Goal: Task Accomplishment & Management: Use online tool/utility

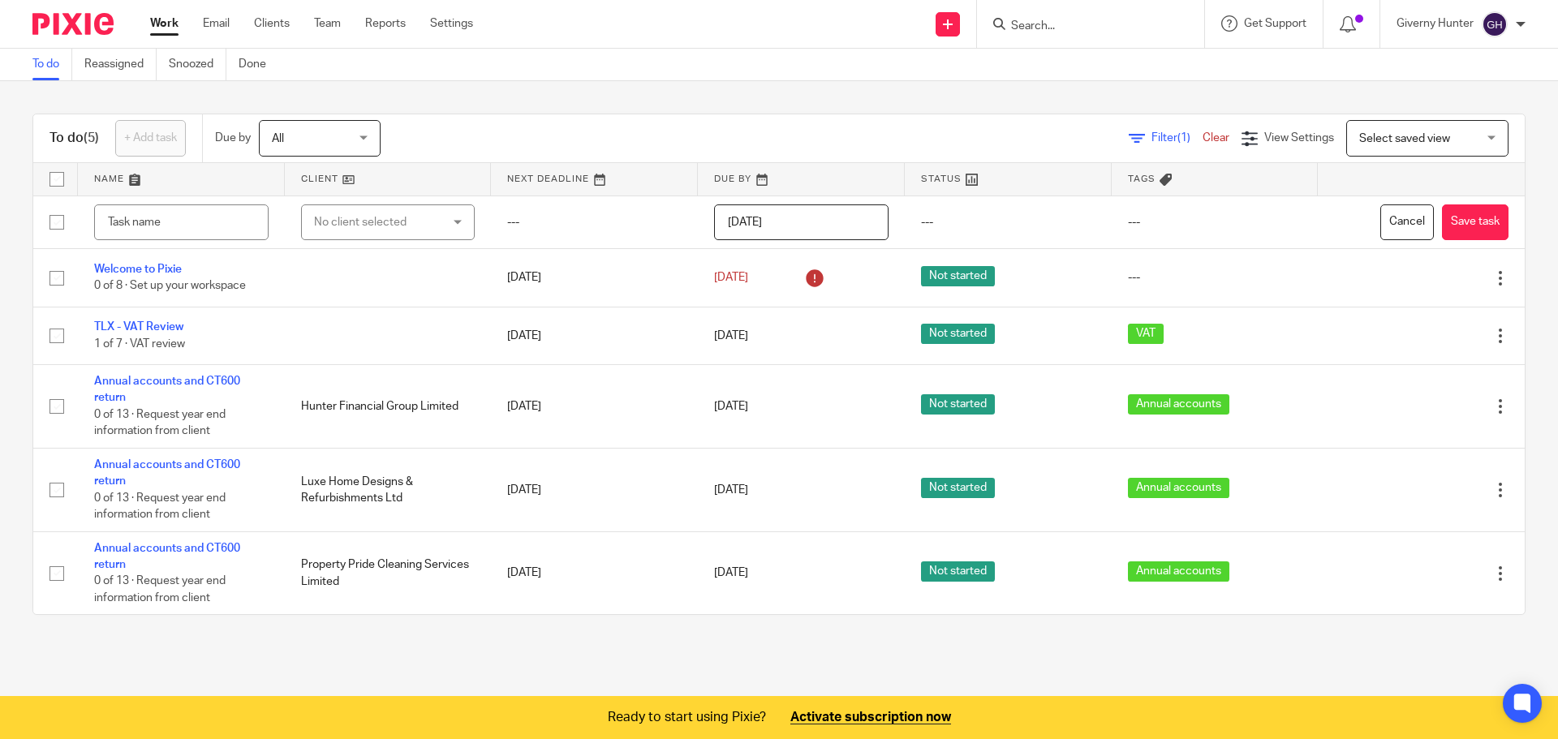
type input "s"
type input "Send CC statements and WP pricing to Gib Bank"
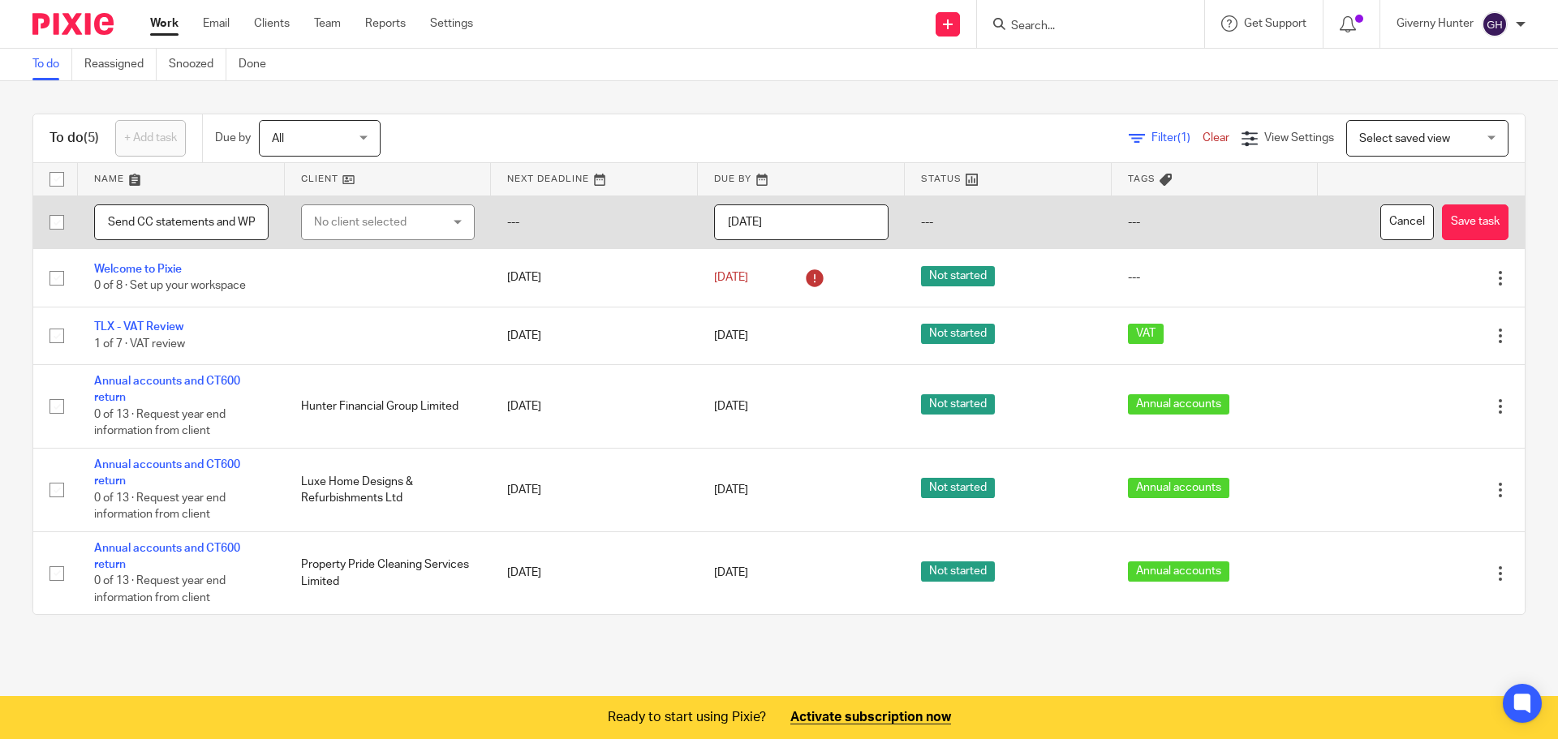
click at [385, 247] on td "No client selected No client selected Dyke & Dean Limited Hunter Financial Grou…" at bounding box center [388, 223] width 207 height 54
click at [389, 226] on div "No client selected" at bounding box center [378, 222] width 128 height 34
type input "l"
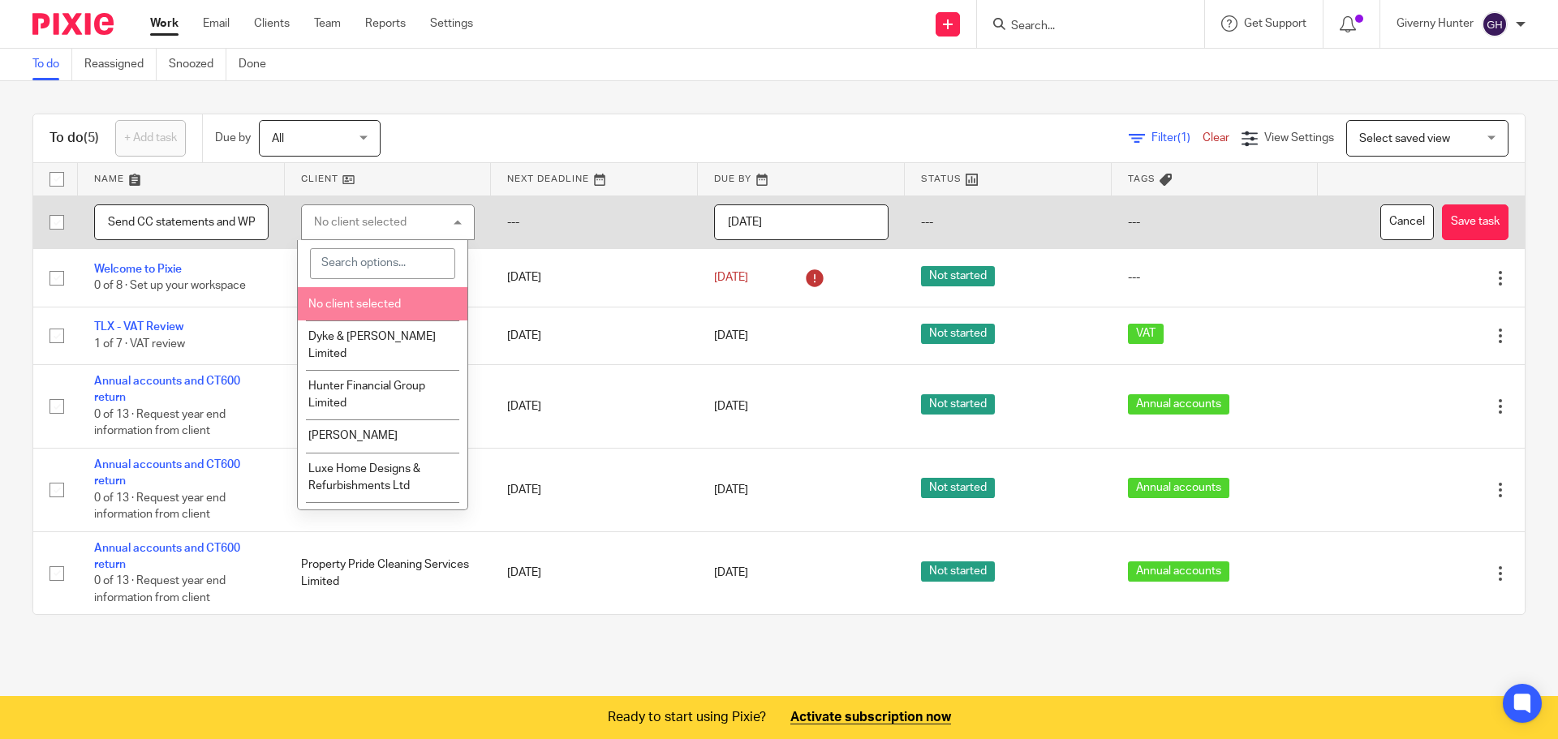
click at [374, 296] on li "No client selected" at bounding box center [382, 303] width 169 height 33
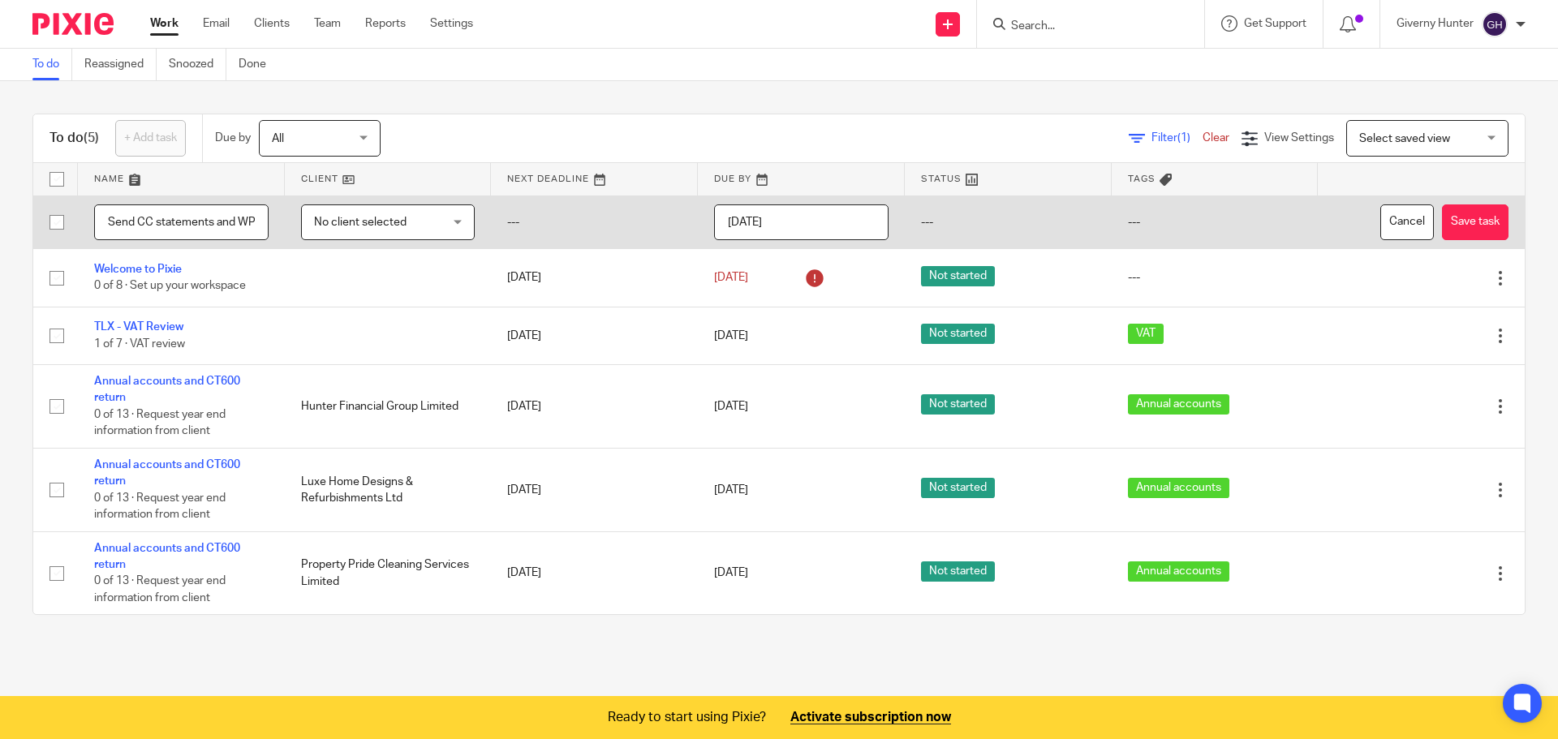
click at [804, 223] on input "2025-09-25" at bounding box center [801, 223] width 174 height 37
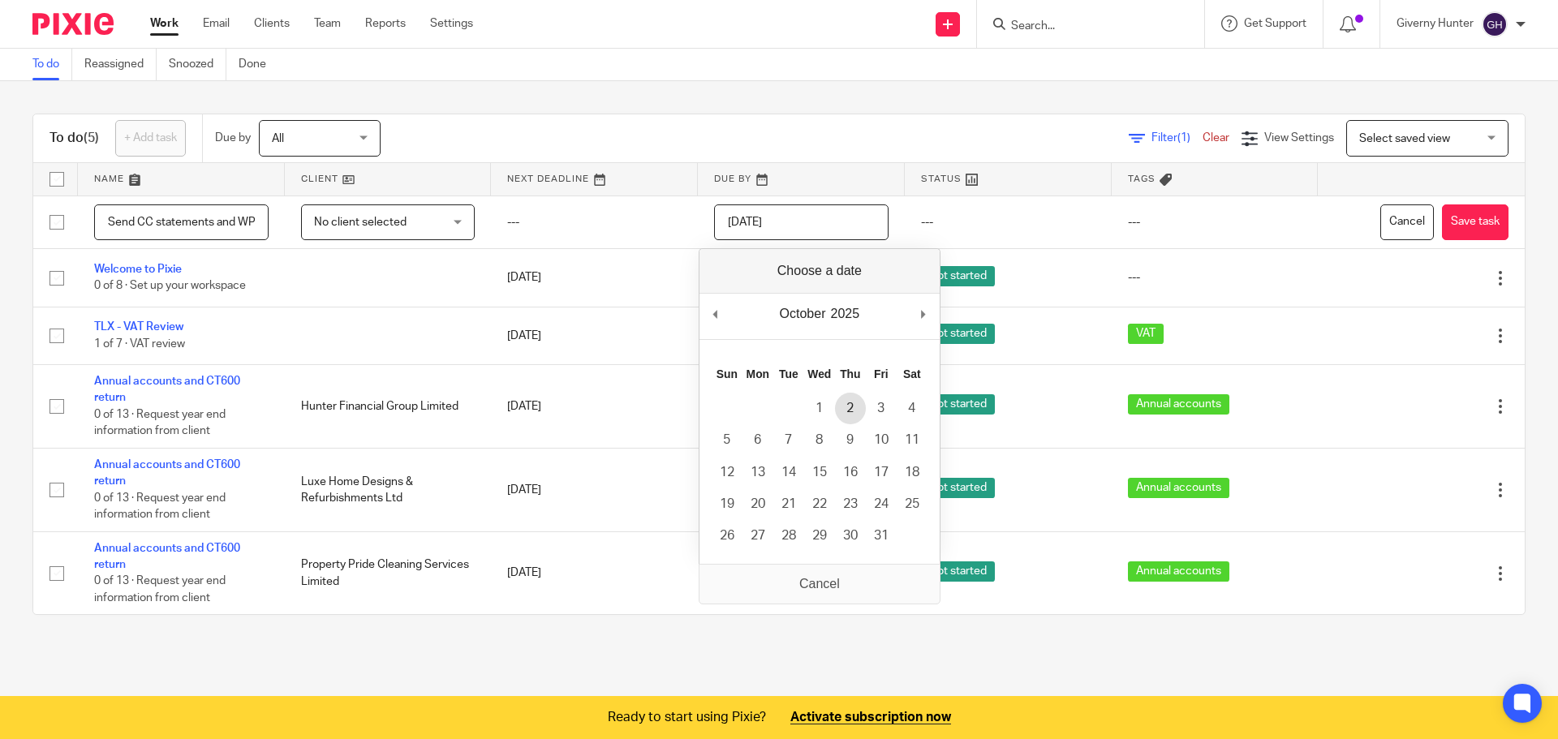
type input "2025-10-01"
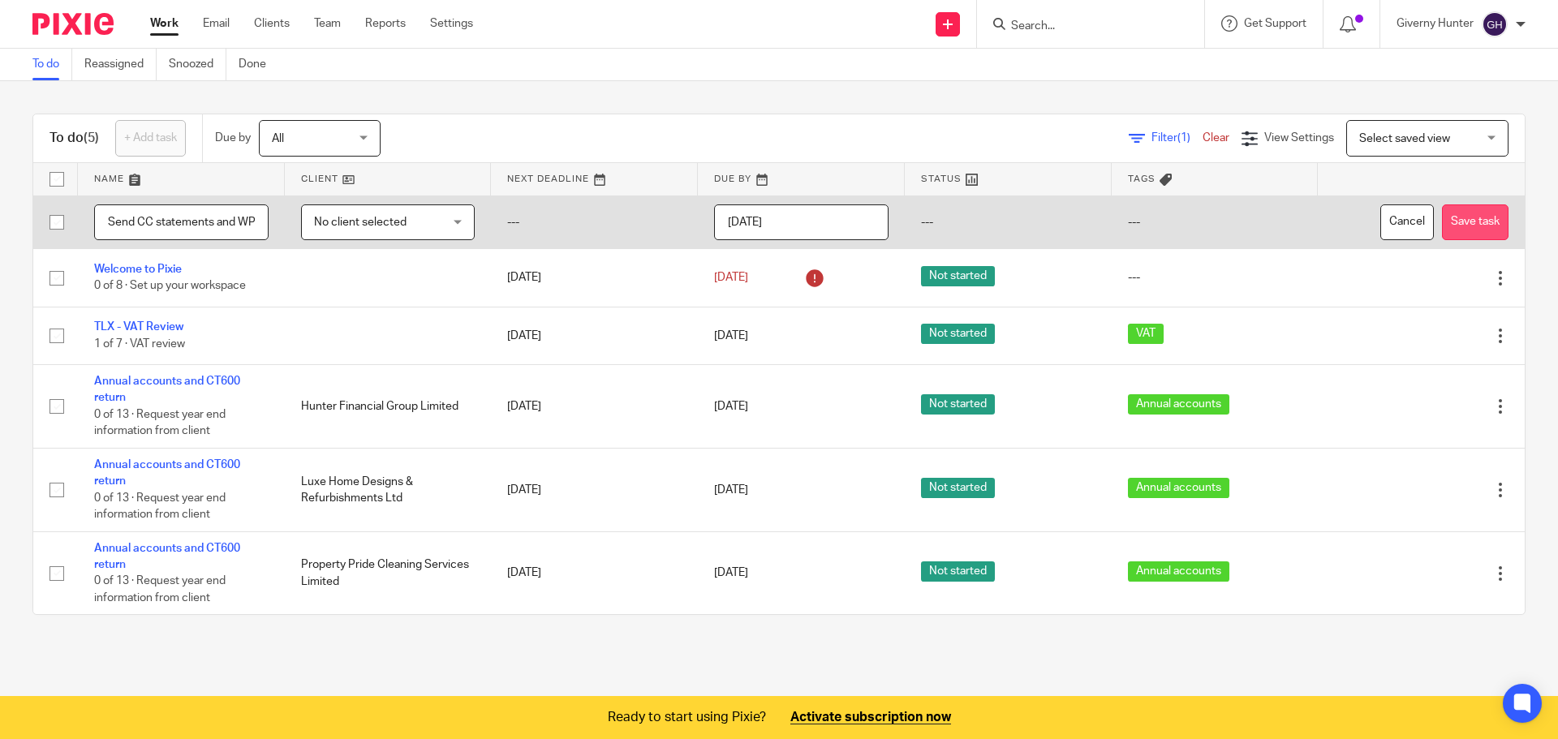
click at [1450, 222] on button "Save task" at bounding box center [1475, 223] width 67 height 37
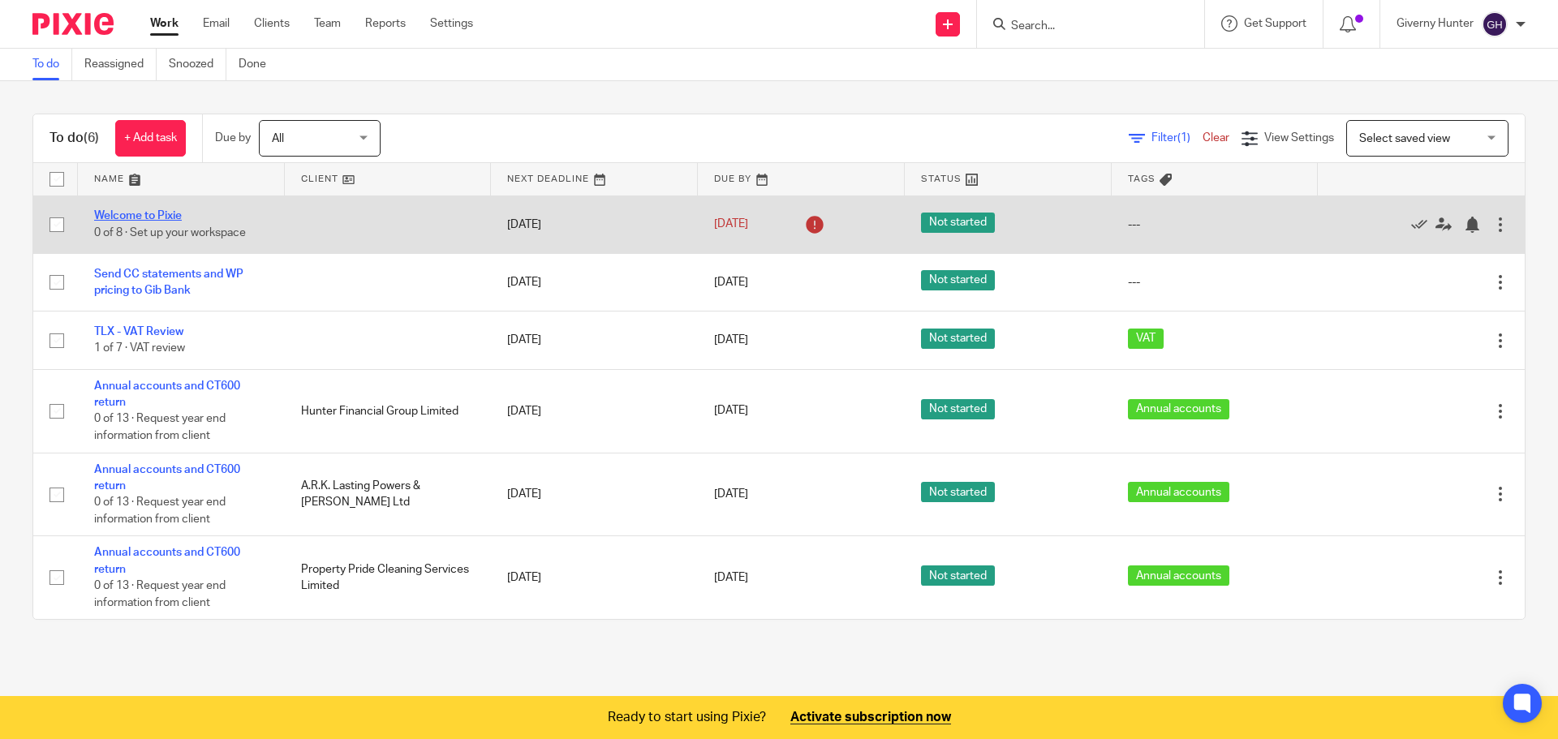
click at [120, 215] on link "Welcome to Pixie" at bounding box center [138, 215] width 88 height 11
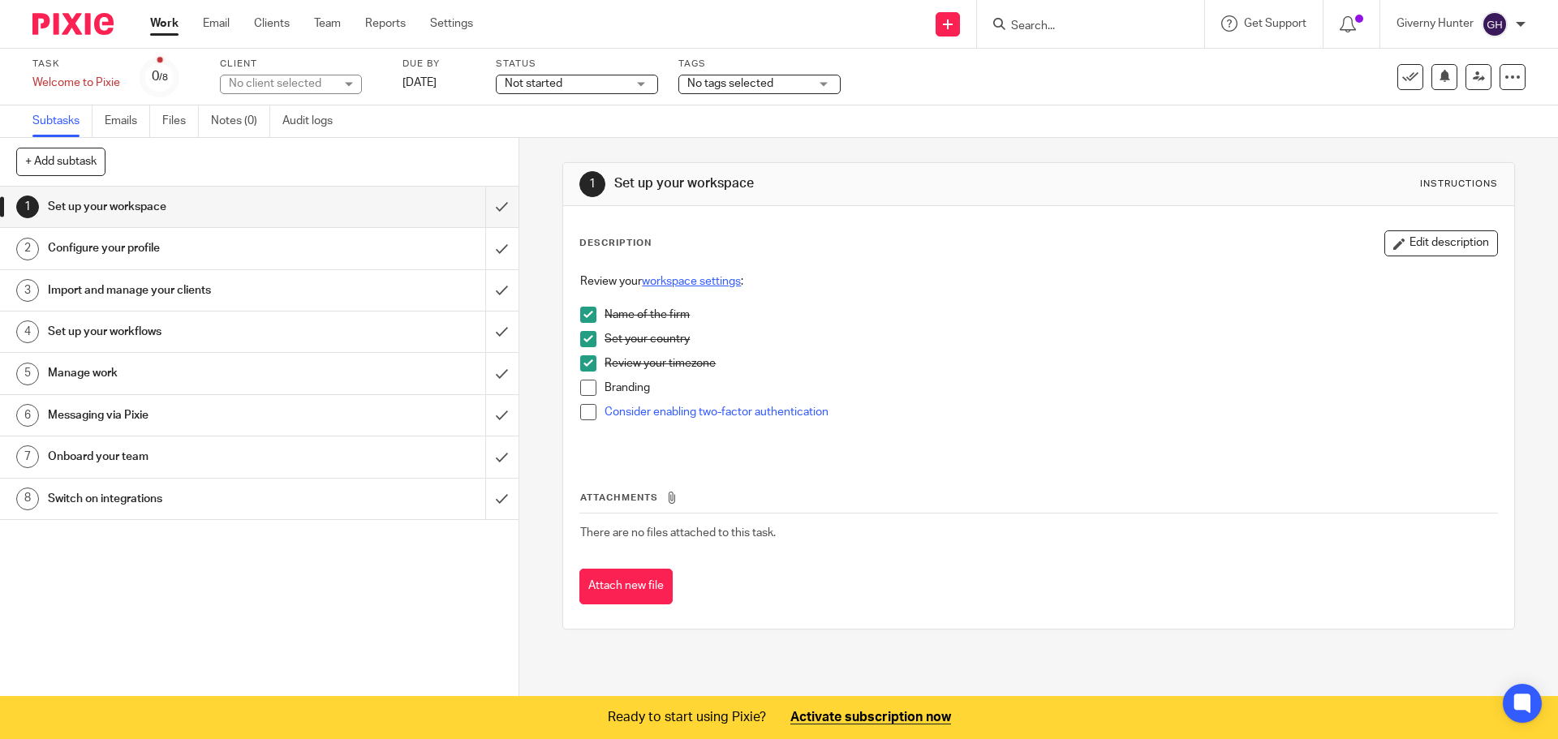
click at [723, 279] on link "workspace settings" at bounding box center [691, 281] width 99 height 11
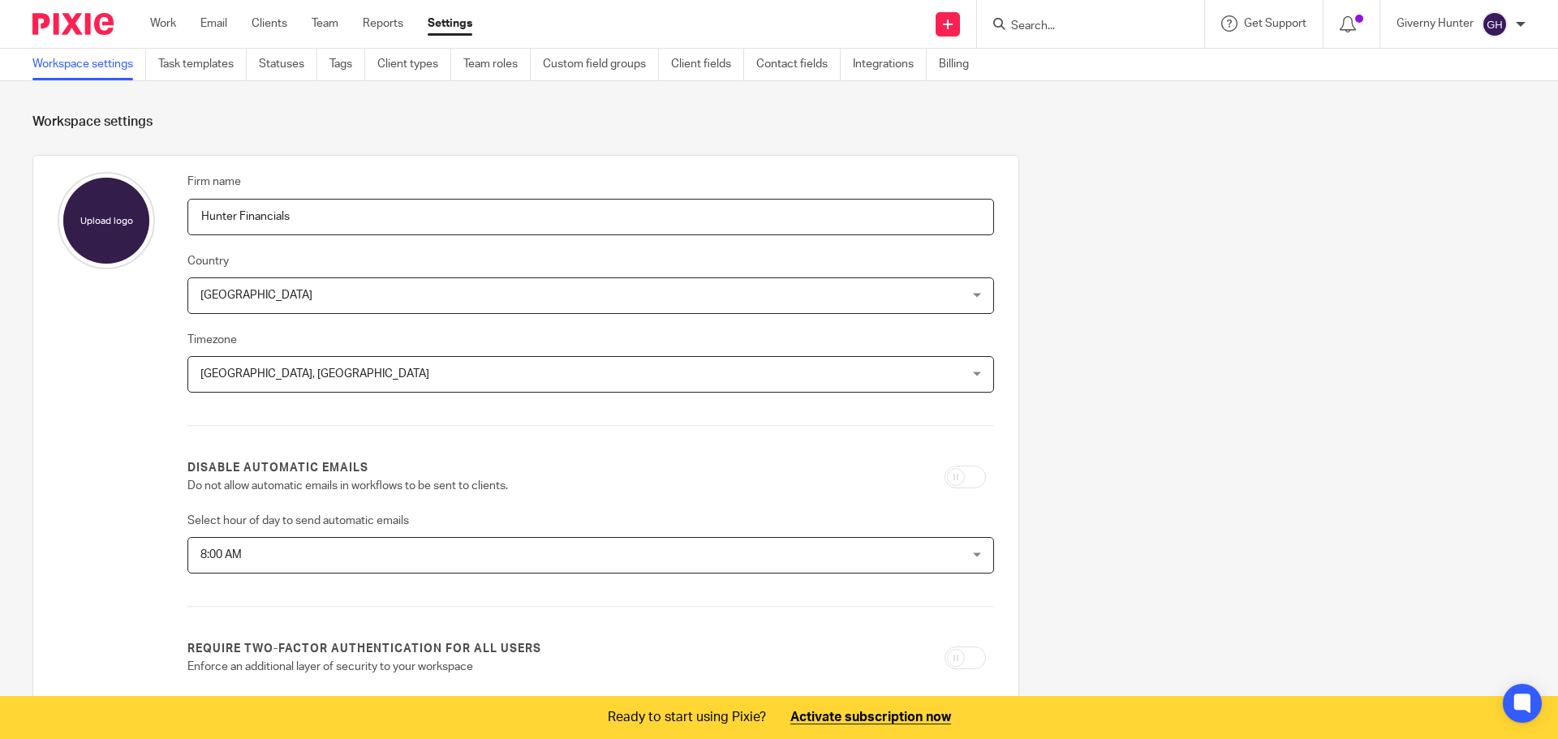
scroll to position [406, 0]
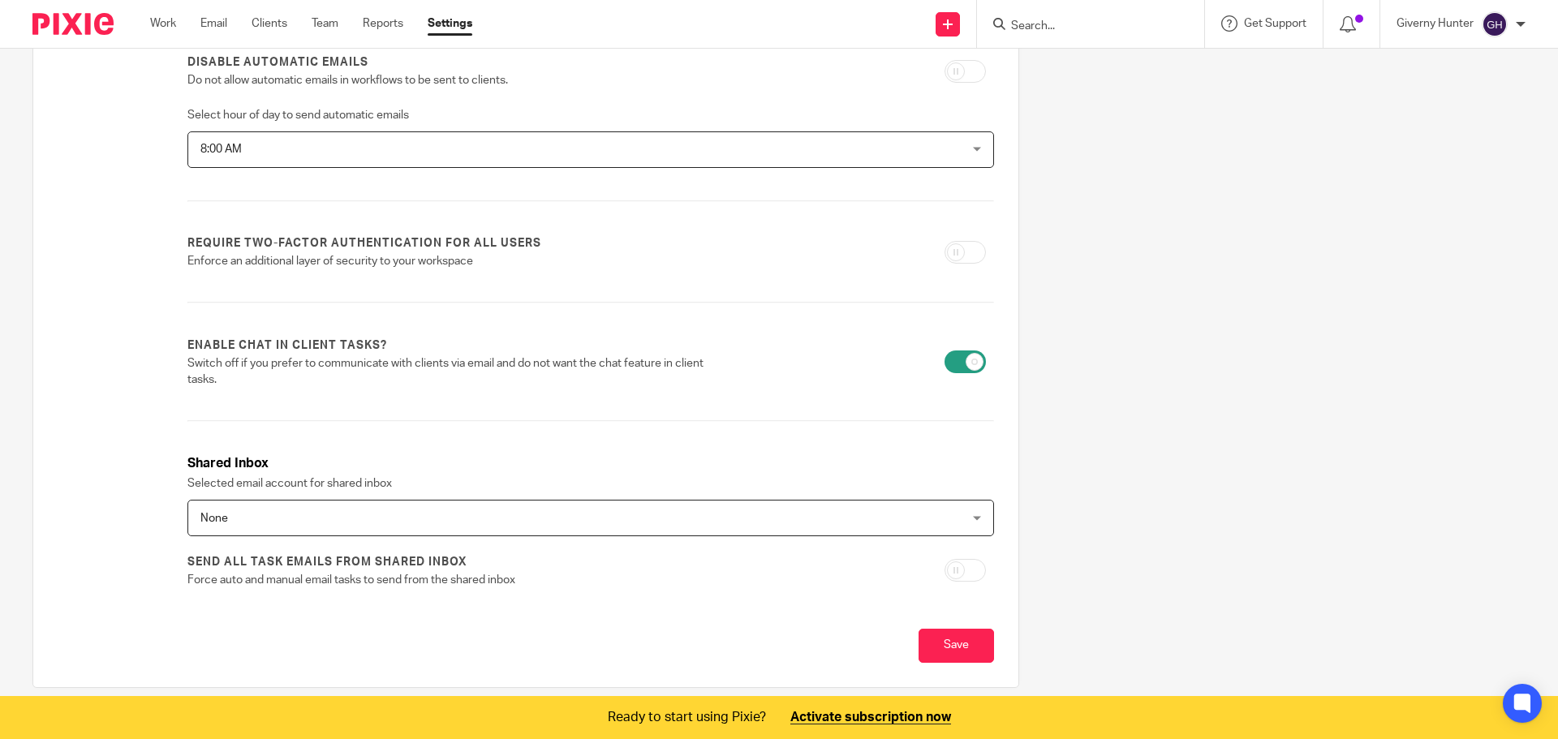
click at [961, 251] on input "checkbox" at bounding box center [965, 252] width 41 height 23
checkbox input "true"
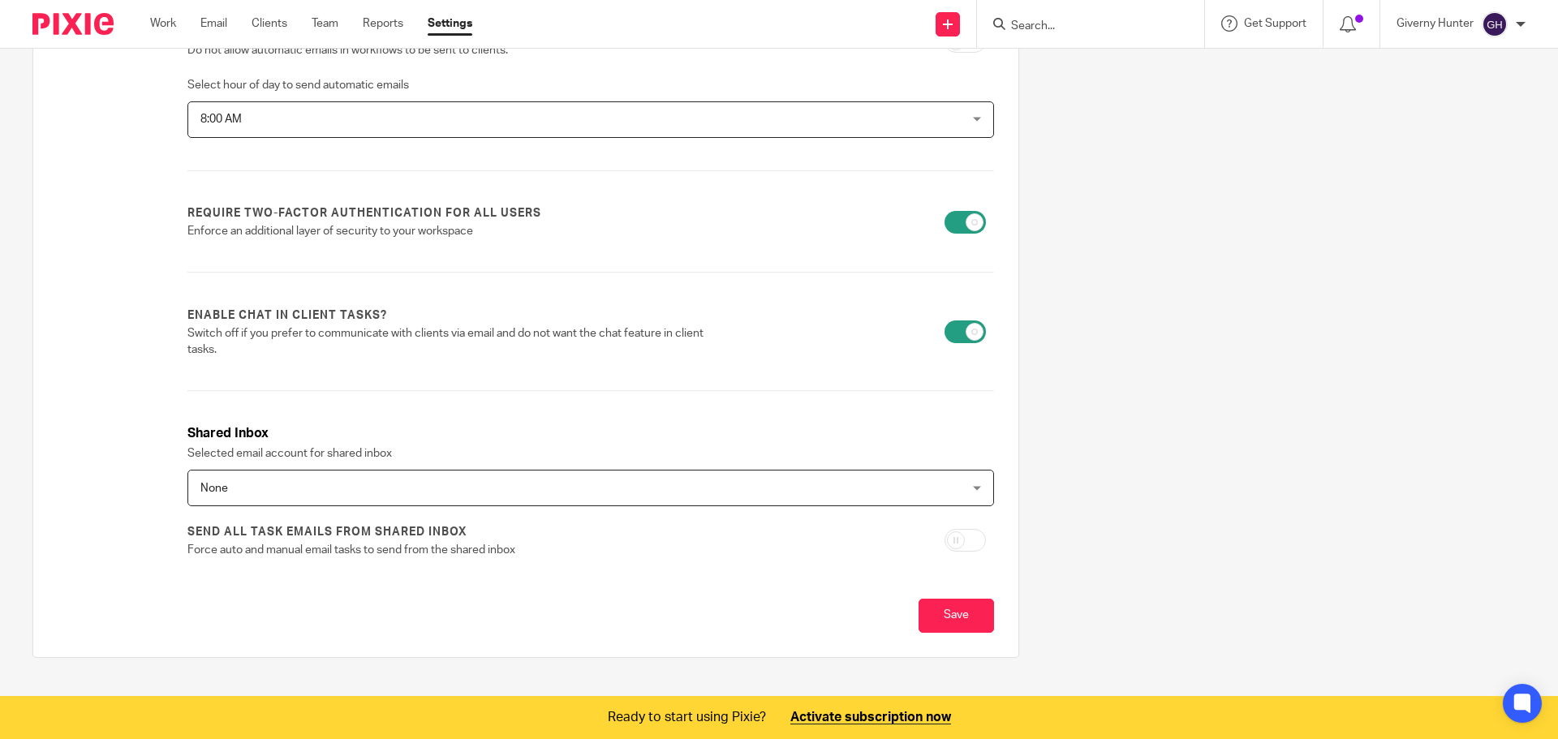
scroll to position [452, 0]
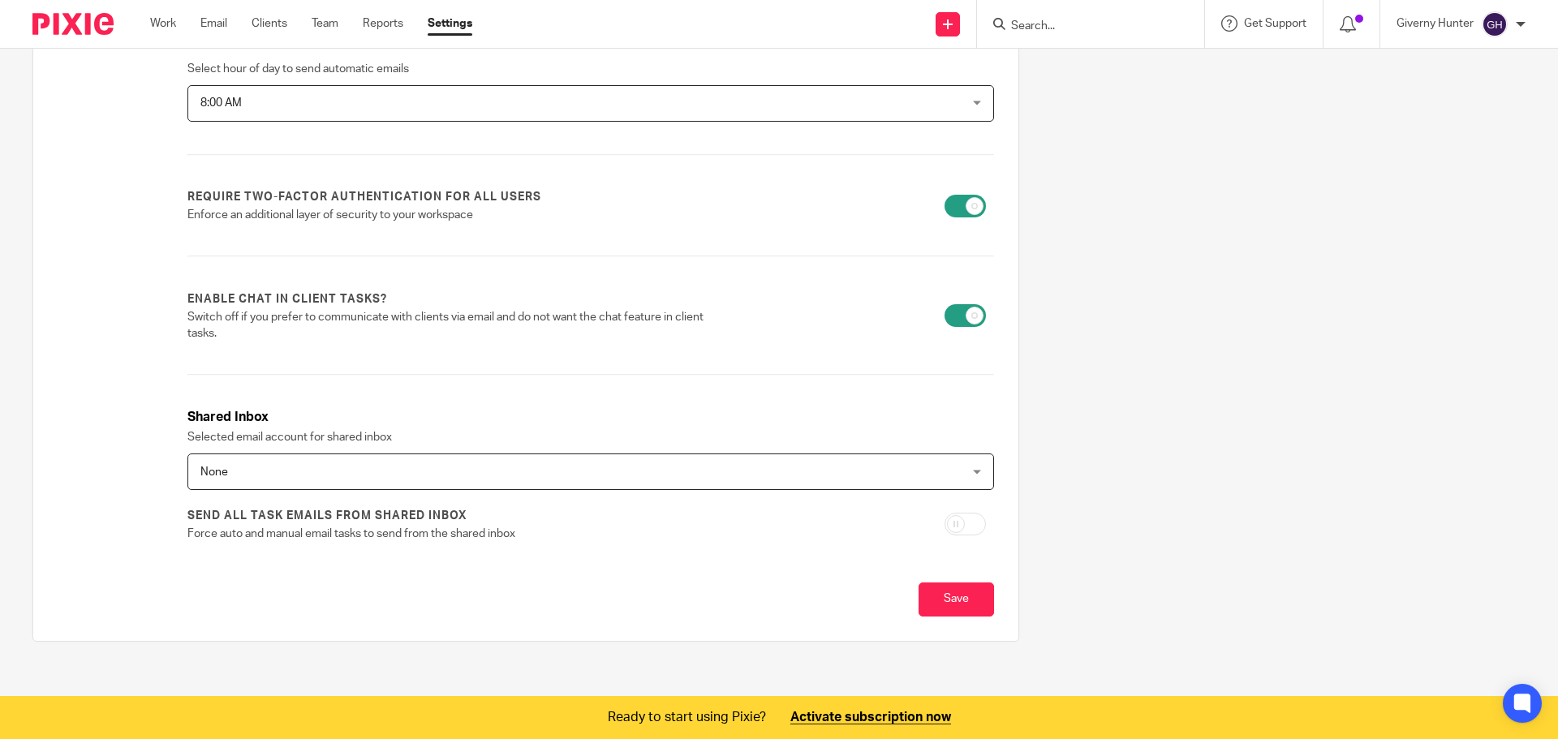
click at [81, 331] on div at bounding box center [106, 139] width 97 height 838
